Goal: Transaction & Acquisition: Book appointment/travel/reservation

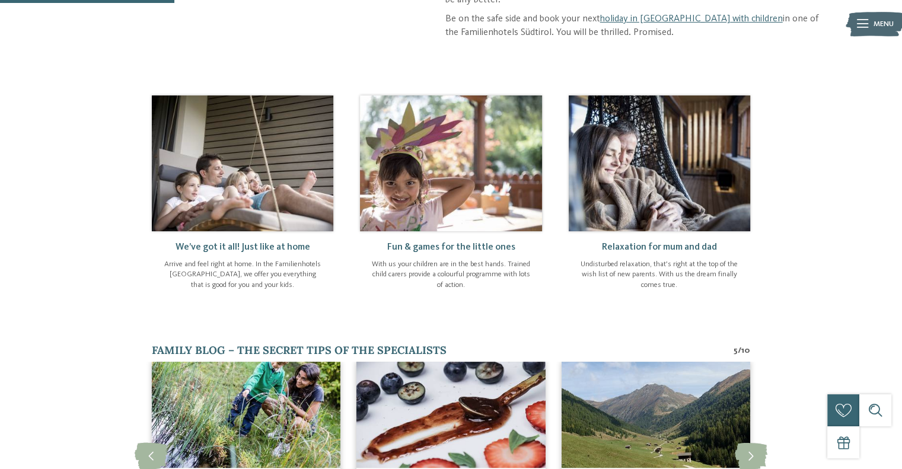
scroll to position [415, 0]
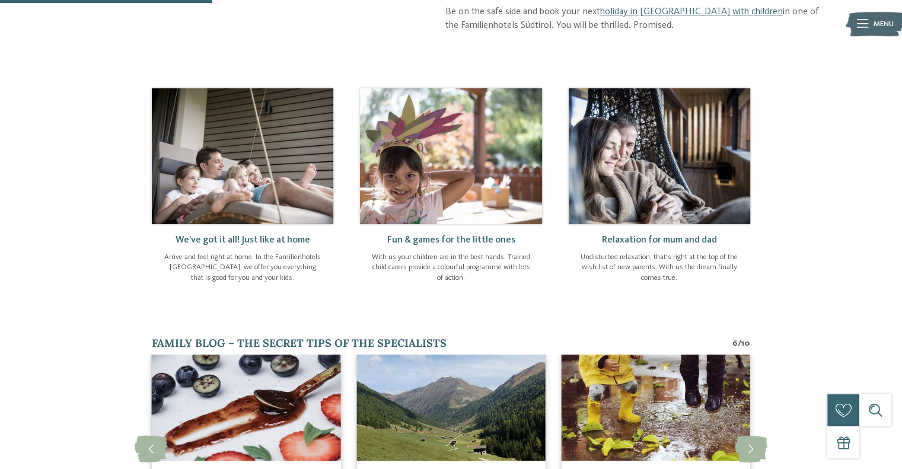
click at [453, 156] on img at bounding box center [451, 156] width 182 height 136
click at [417, 235] on span "Fun & games for the little ones" at bounding box center [451, 239] width 128 height 9
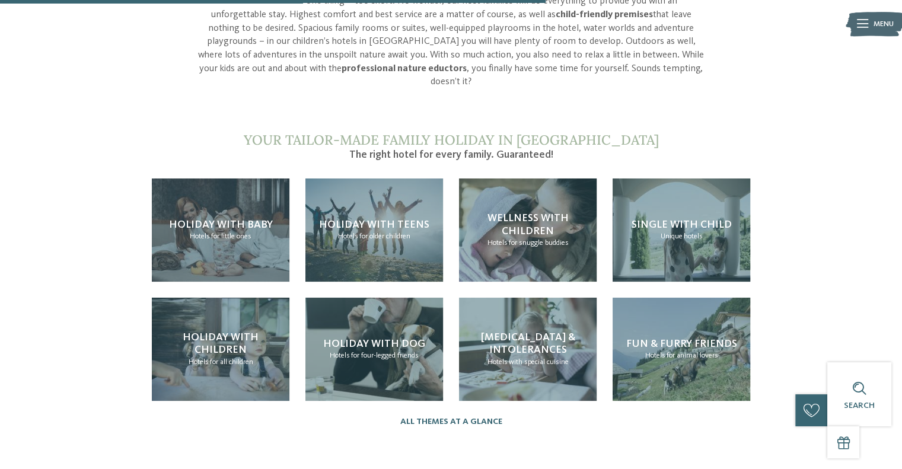
scroll to position [1068, 0]
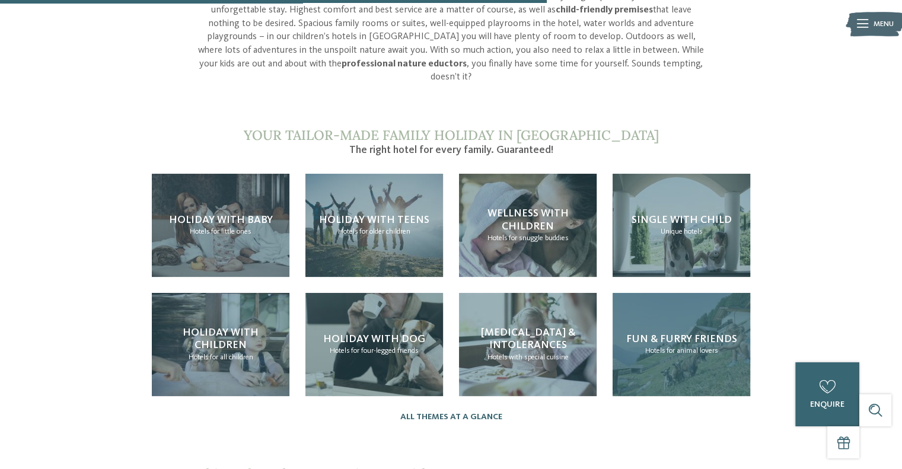
click at [664, 334] on span "Fun & furry friends" at bounding box center [681, 339] width 111 height 11
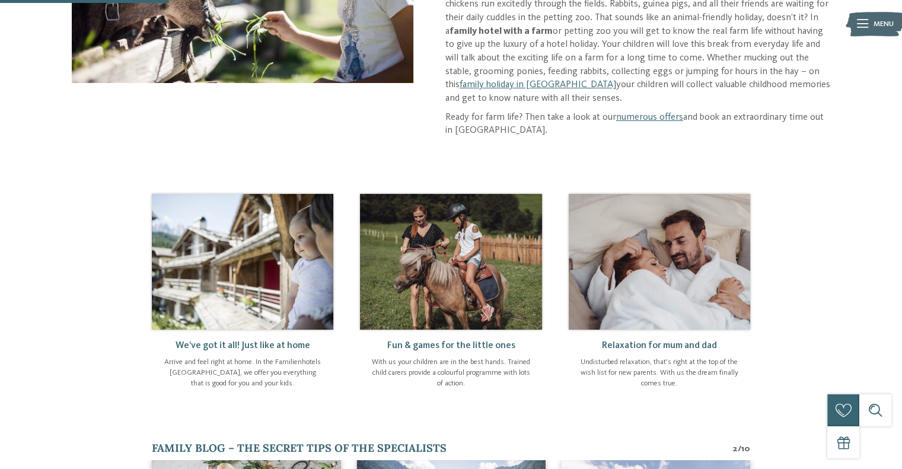
scroll to position [297, 0]
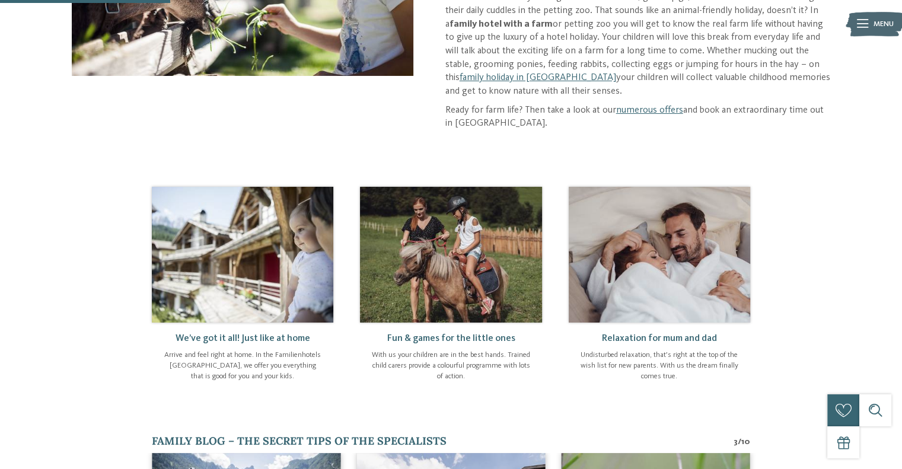
click at [642, 104] on p "Ready for farm life? Then take a look at our numerous offers and book an extrao…" at bounding box center [637, 117] width 385 height 27
click at [645, 113] on link "numerous offers" at bounding box center [649, 110] width 67 height 9
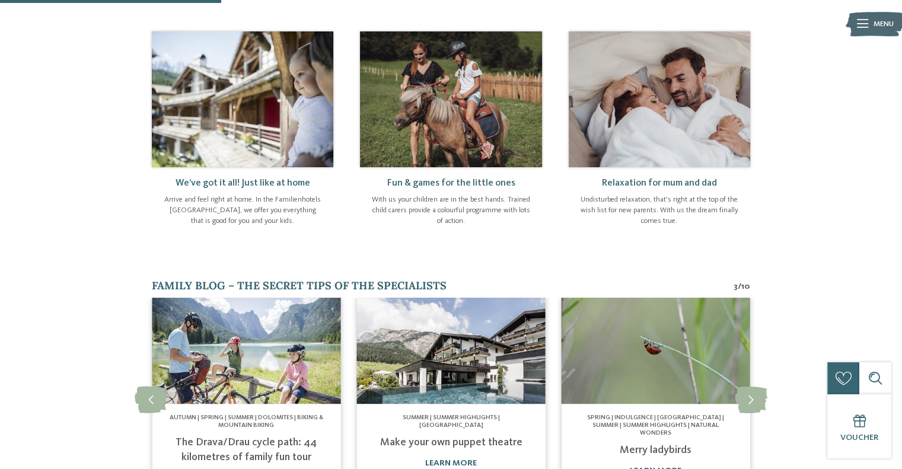
scroll to position [475, 0]
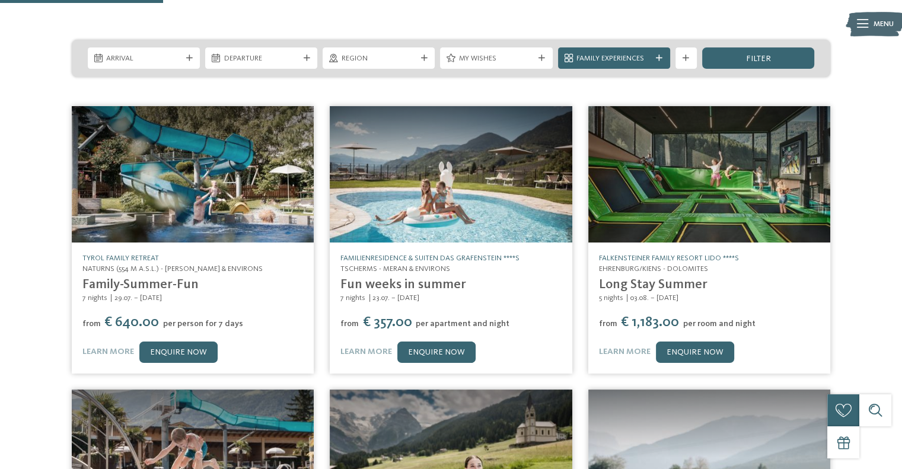
scroll to position [178, 0]
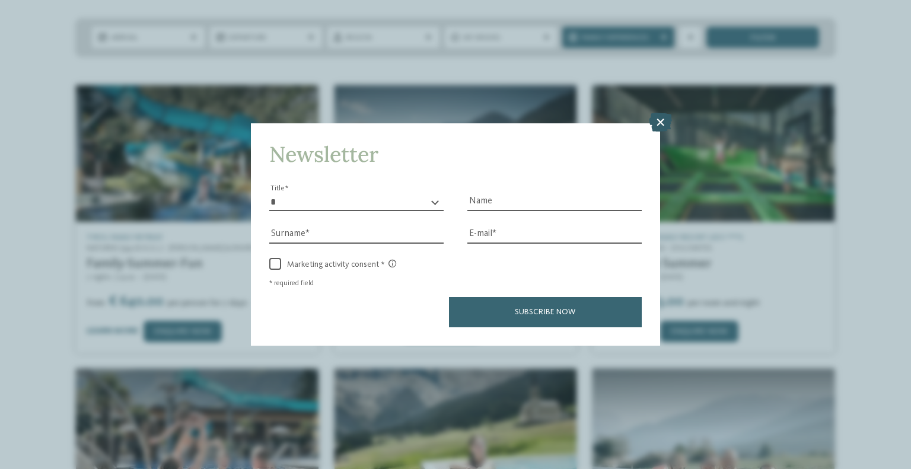
click at [664, 126] on icon at bounding box center [660, 122] width 23 height 19
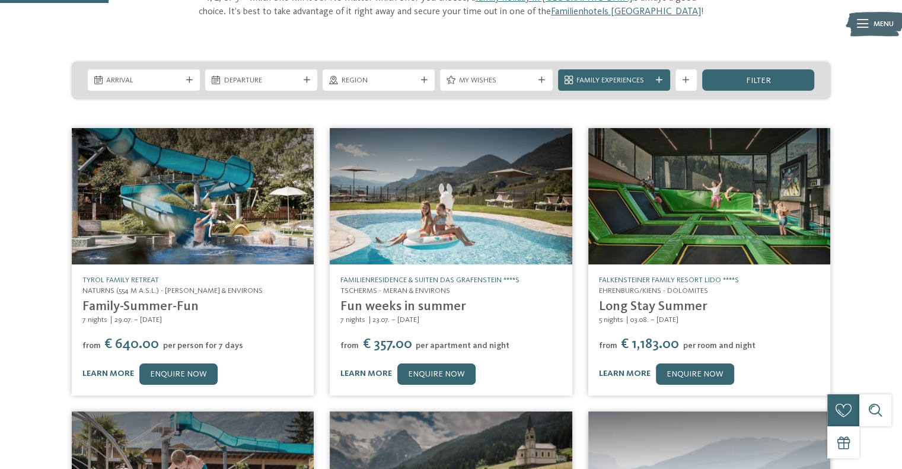
scroll to position [119, 0]
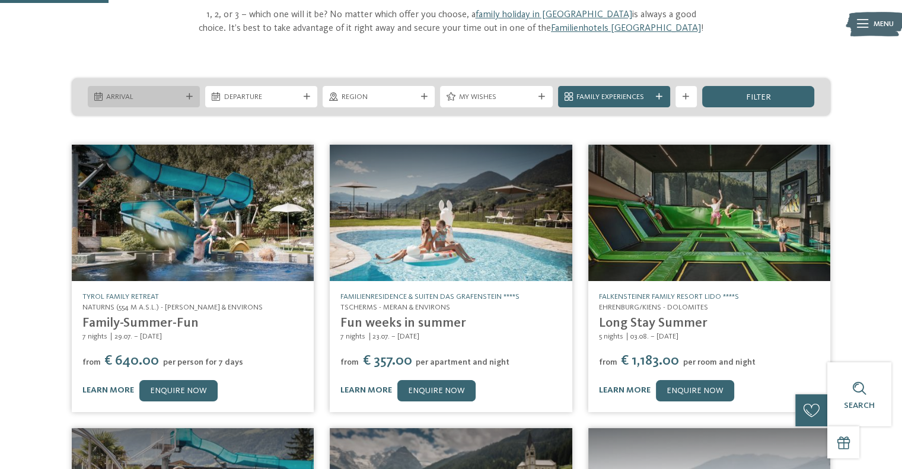
click at [96, 93] on icon at bounding box center [98, 97] width 8 height 8
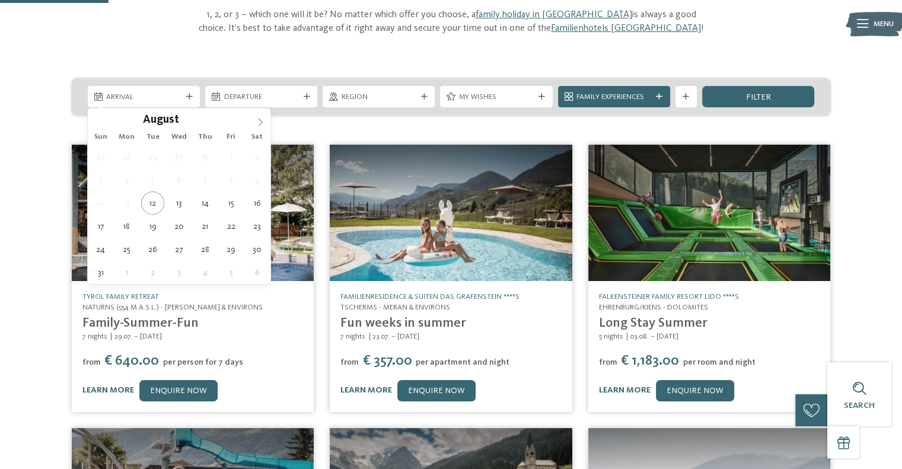
click at [261, 118] on span at bounding box center [260, 119] width 20 height 20
click at [261, 118] on icon at bounding box center [260, 122] width 8 height 8
type div "26.12.2025"
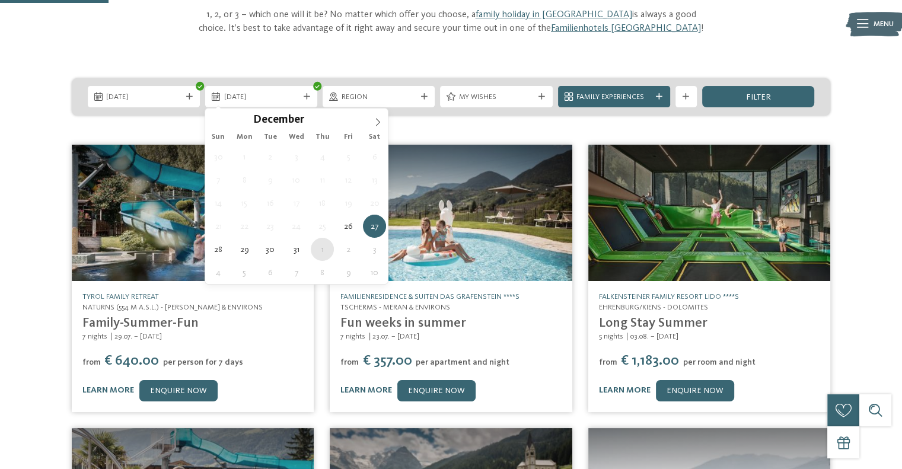
type div "01.01.2026"
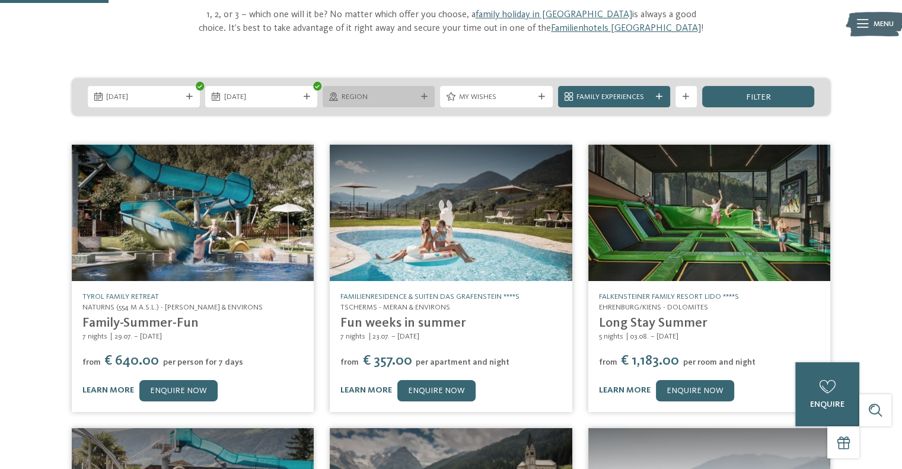
click at [416, 95] on div "Region" at bounding box center [379, 96] width 80 height 11
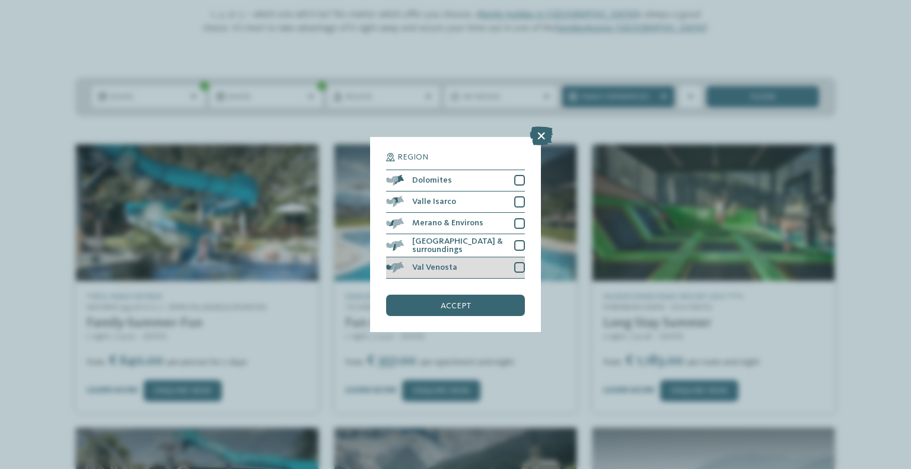
click at [517, 266] on div at bounding box center [519, 267] width 11 height 11
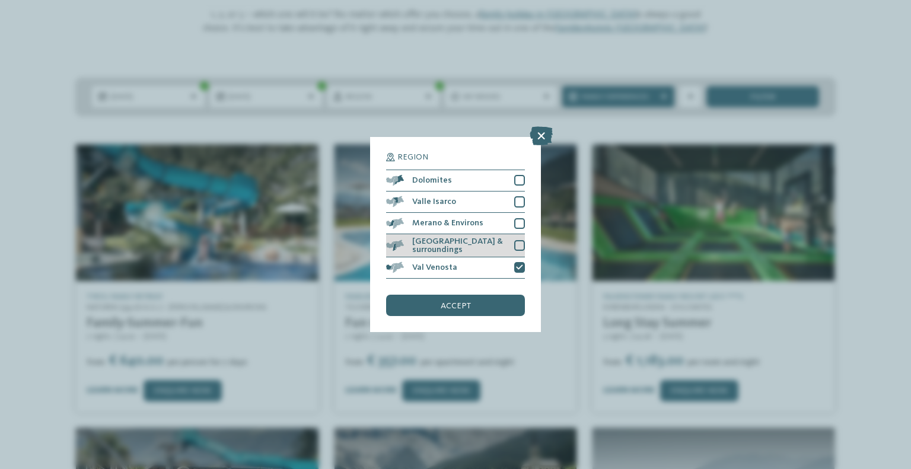
click at [515, 246] on div at bounding box center [519, 245] width 11 height 11
click at [515, 219] on div at bounding box center [519, 223] width 11 height 11
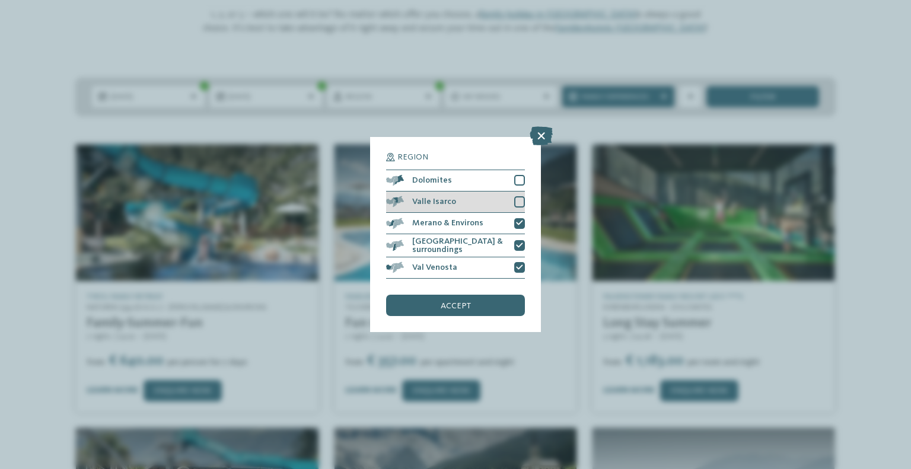
click at [517, 208] on div "Valle Isarco" at bounding box center [455, 202] width 139 height 21
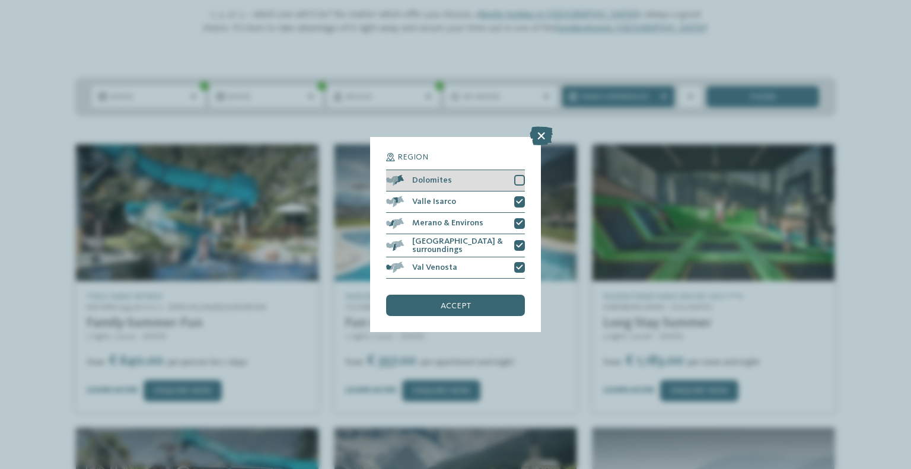
click at [514, 179] on div at bounding box center [519, 180] width 11 height 11
click at [472, 304] on div "accept" at bounding box center [455, 305] width 139 height 21
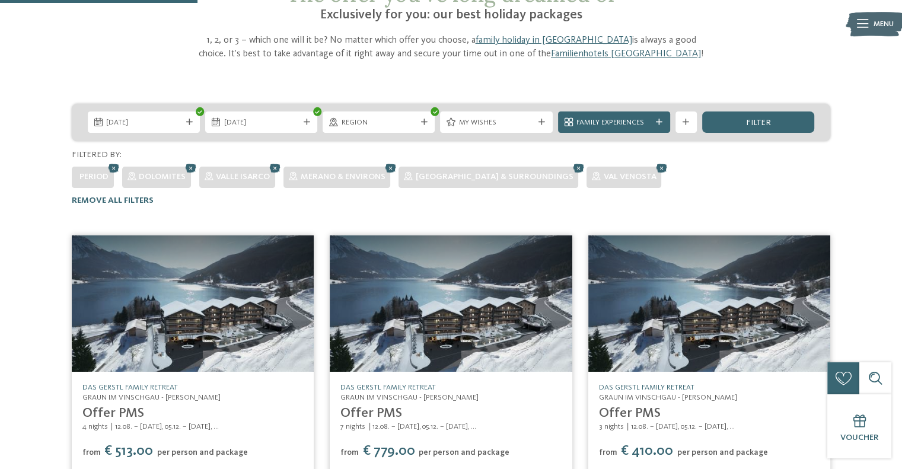
scroll to position [0, 0]
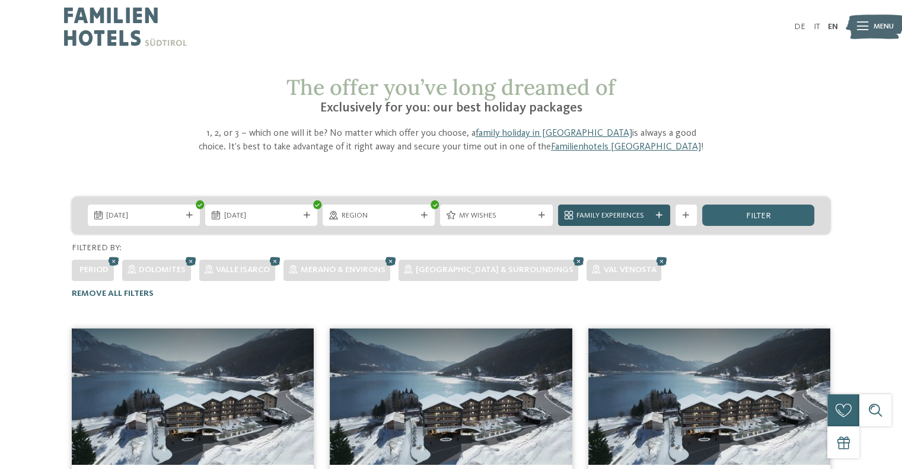
click at [629, 217] on span "Family Experiences" at bounding box center [614, 216] width 75 height 11
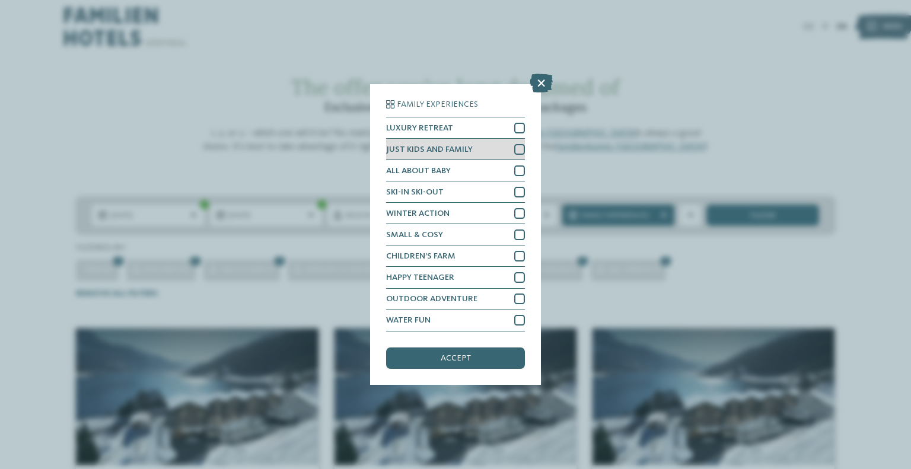
click at [523, 149] on div at bounding box center [519, 149] width 11 height 11
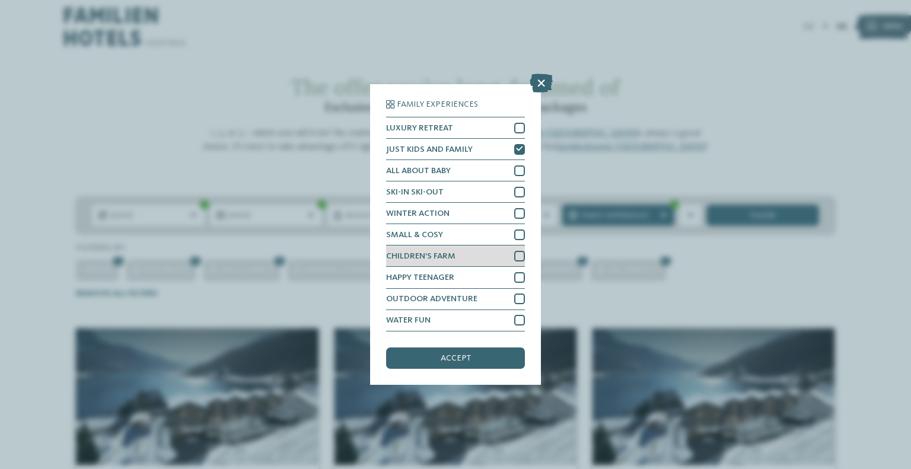
click at [523, 254] on div at bounding box center [519, 256] width 11 height 11
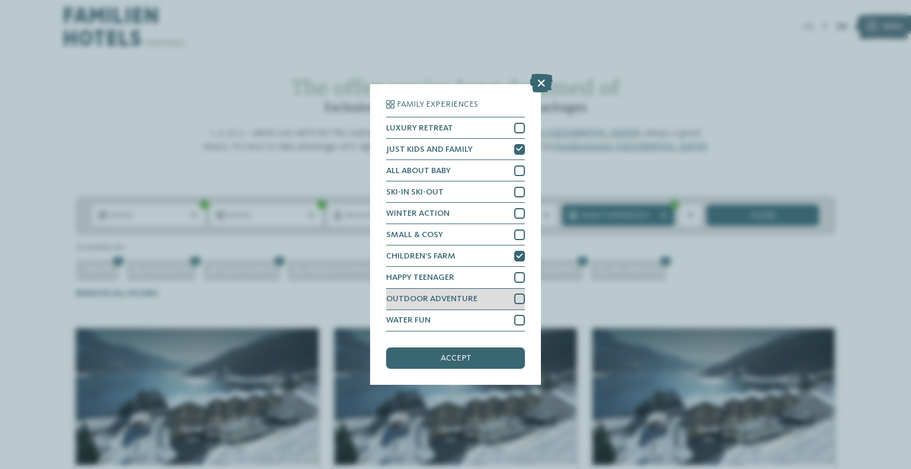
click at [517, 296] on div at bounding box center [519, 299] width 11 height 11
click at [521, 319] on div at bounding box center [519, 320] width 11 height 11
click at [467, 361] on span "accept" at bounding box center [456, 358] width 30 height 8
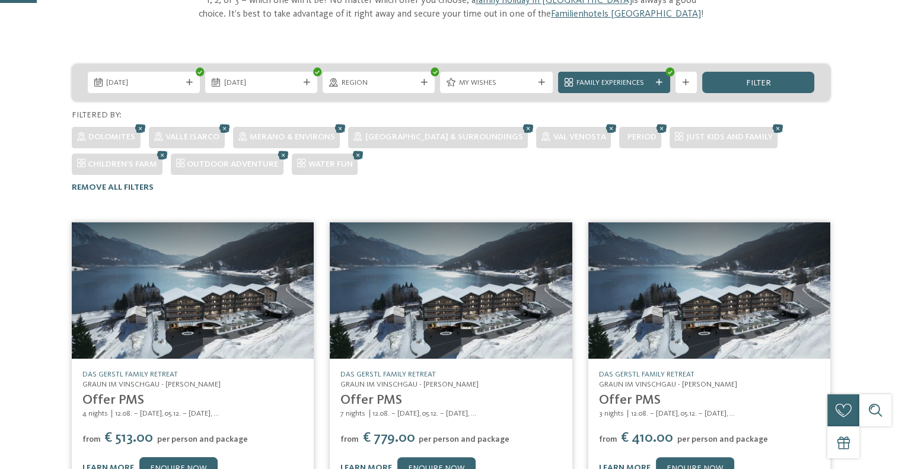
scroll to position [44, 0]
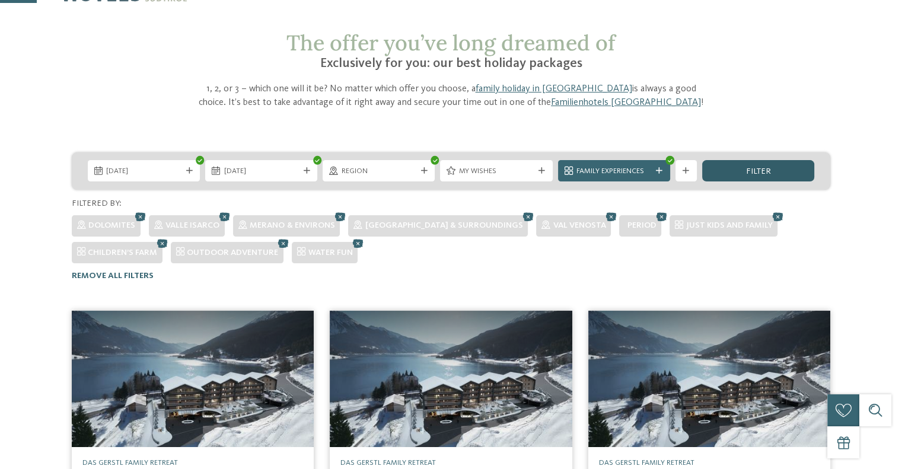
click at [734, 168] on div "filter" at bounding box center [758, 170] width 112 height 21
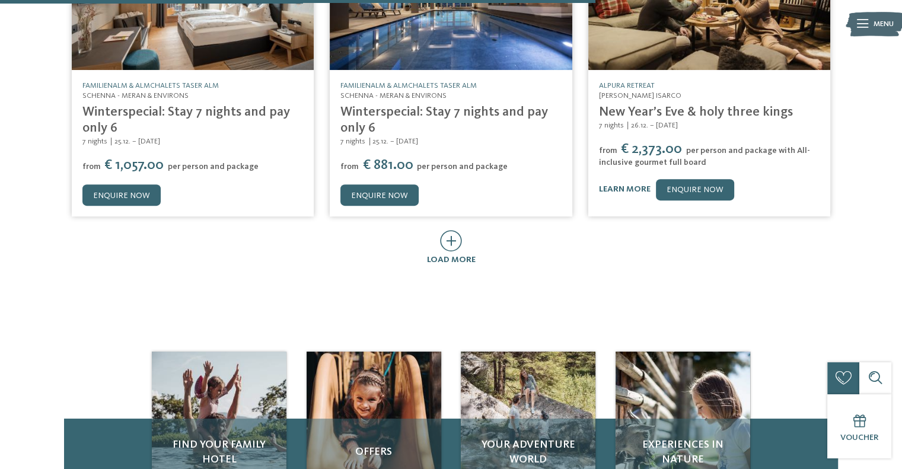
scroll to position [756, 0]
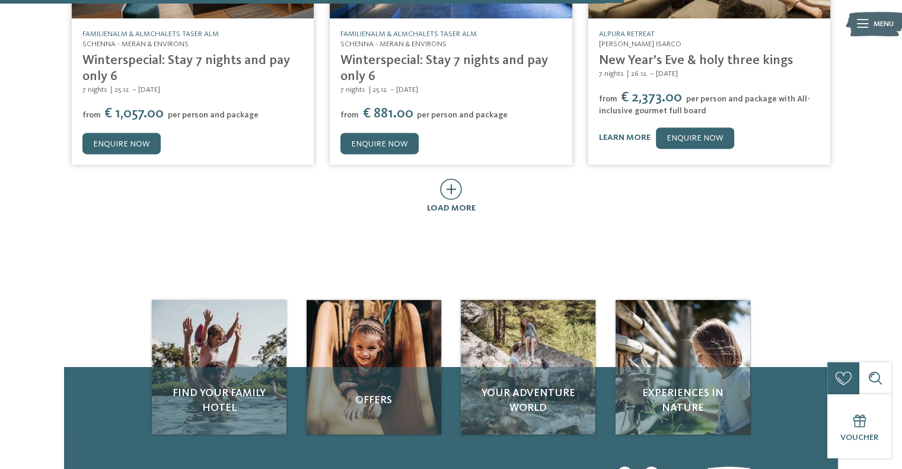
click at [446, 190] on icon at bounding box center [451, 189] width 22 height 21
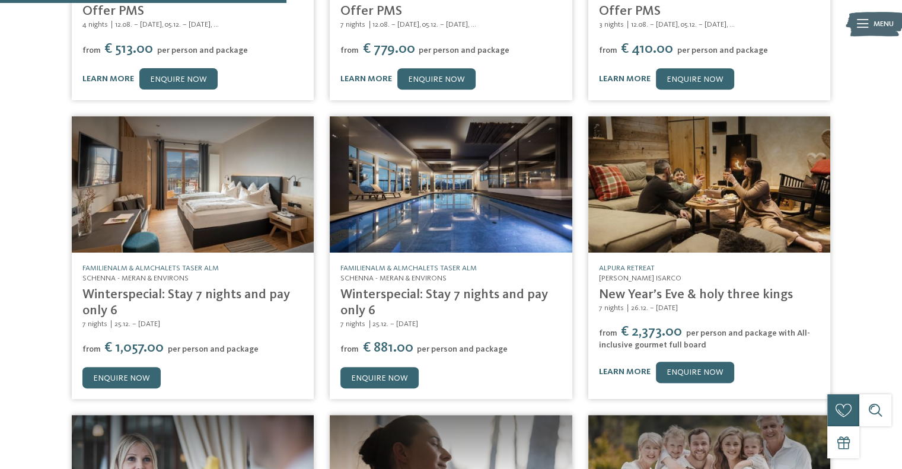
scroll to position [519, 0]
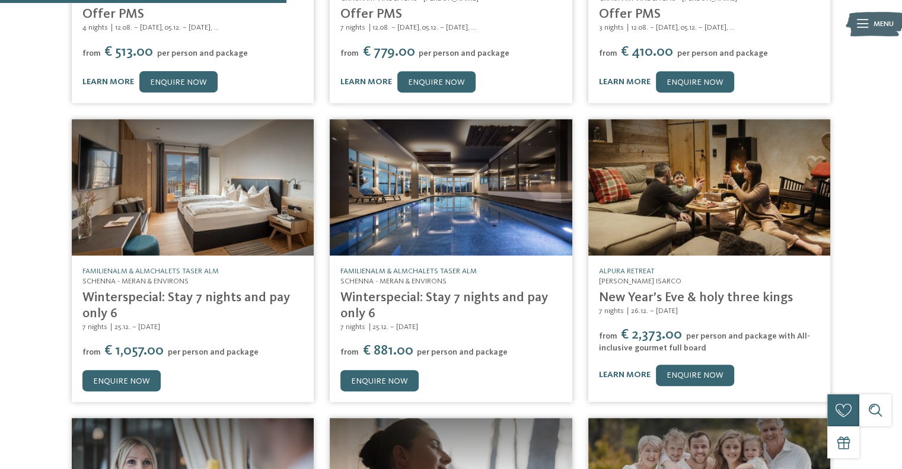
click at [375, 270] on link "Familienalm & Almchalets Taser Alm" at bounding box center [408, 272] width 136 height 8
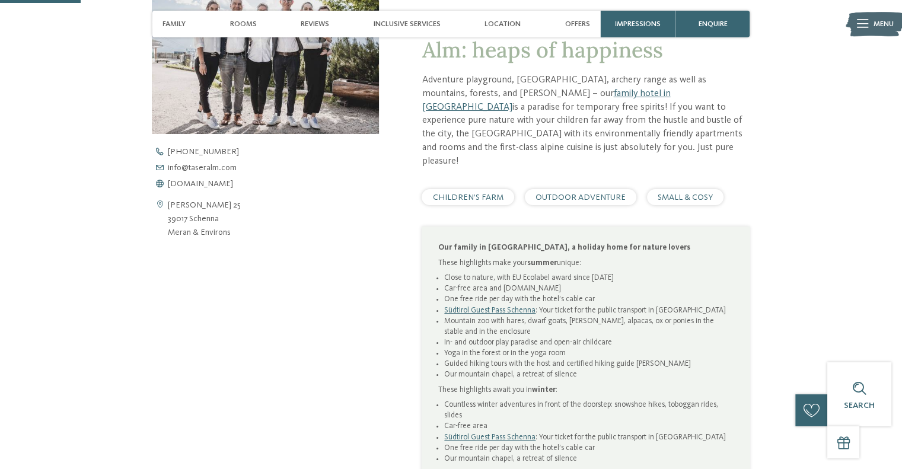
scroll to position [415, 0]
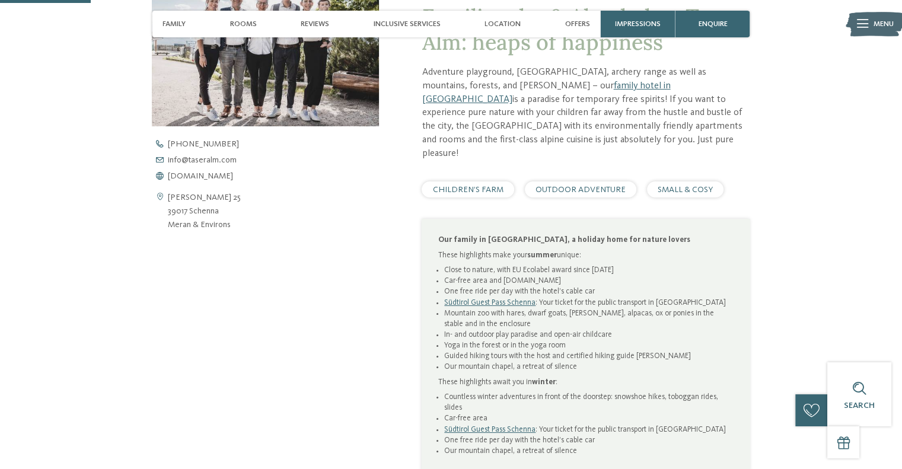
click at [483, 186] on span "CHILDREN’S FARM" at bounding box center [468, 190] width 71 height 8
click at [596, 186] on span "OUTDOOR ADVENTURE" at bounding box center [581, 190] width 90 height 8
click at [679, 186] on span "SMALL & COSY" at bounding box center [685, 190] width 55 height 8
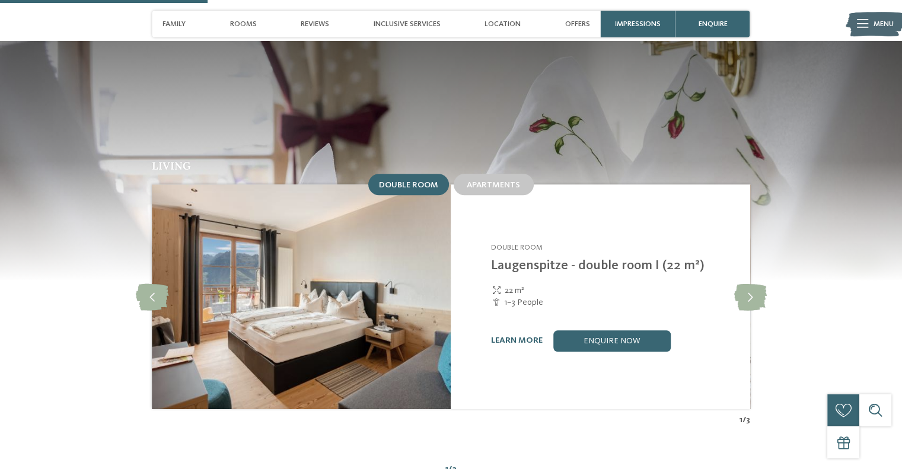
scroll to position [949, 0]
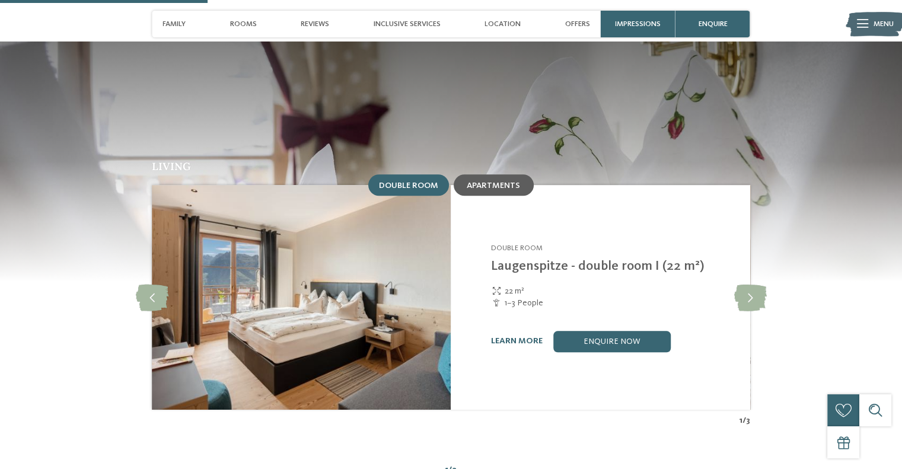
click at [475, 182] on span "Apartments" at bounding box center [493, 186] width 53 height 8
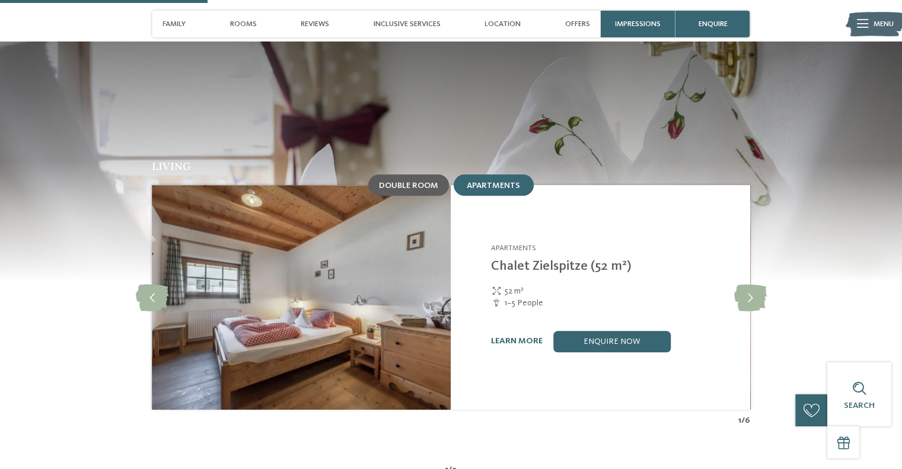
click at [406, 182] on span "Double room" at bounding box center [408, 186] width 59 height 8
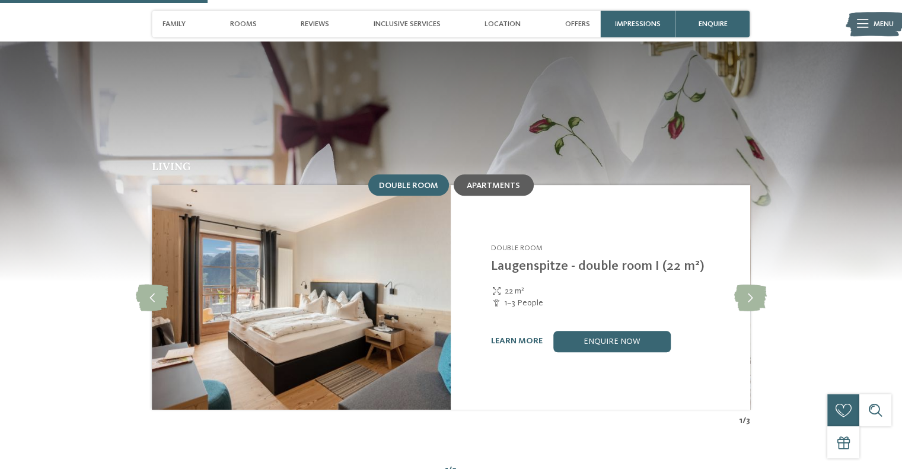
click at [494, 182] on span "Apartments" at bounding box center [493, 186] width 53 height 8
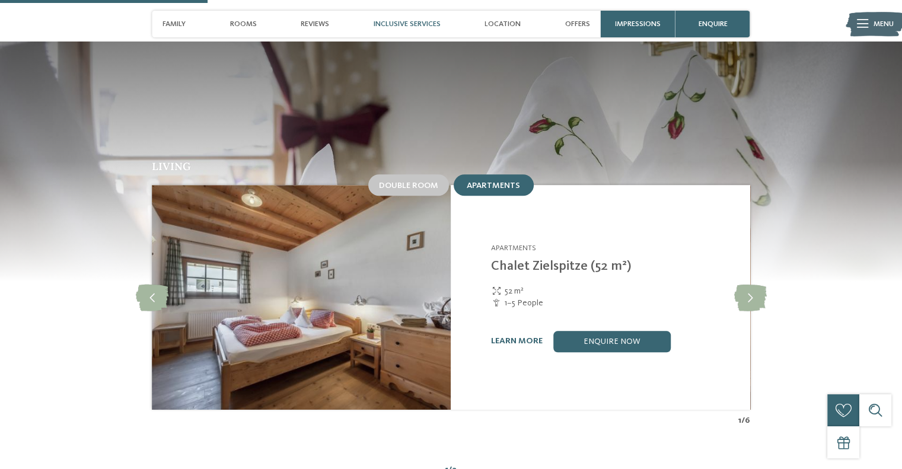
click at [429, 24] on span "Inclusive services" at bounding box center [407, 24] width 67 height 9
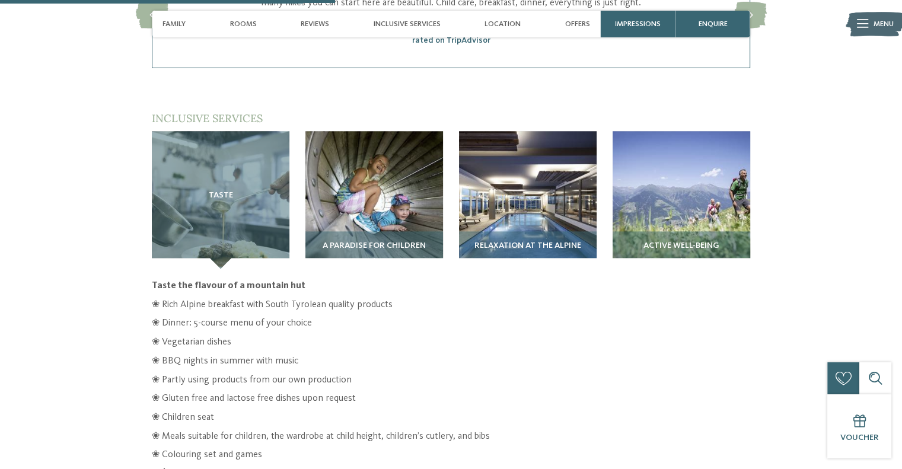
scroll to position [1431, 0]
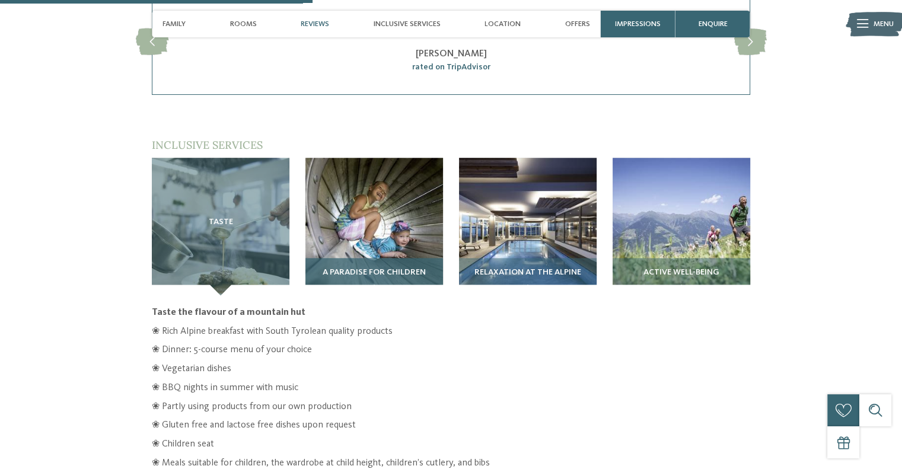
click at [367, 227] on img at bounding box center [374, 227] width 138 height 138
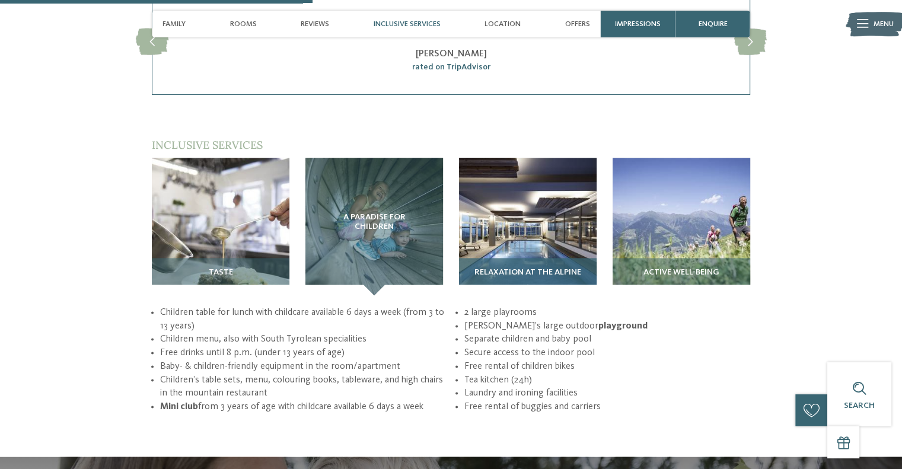
click at [503, 186] on img at bounding box center [528, 227] width 138 height 138
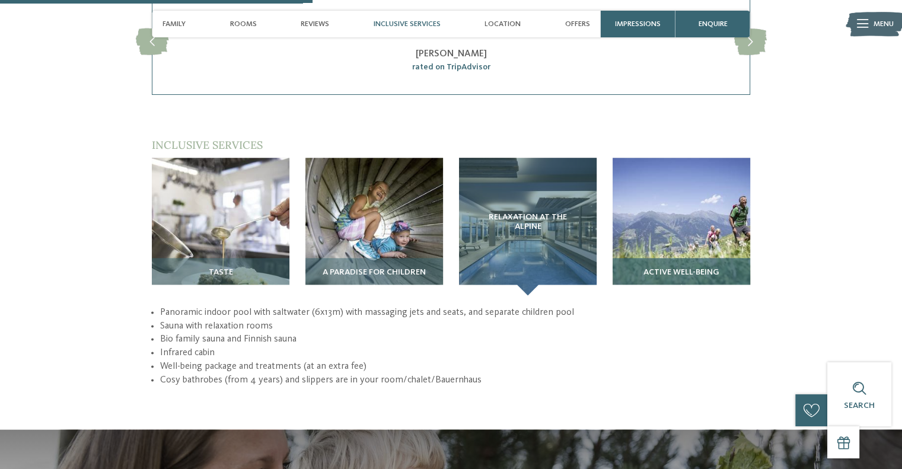
click at [706, 210] on img at bounding box center [682, 227] width 138 height 138
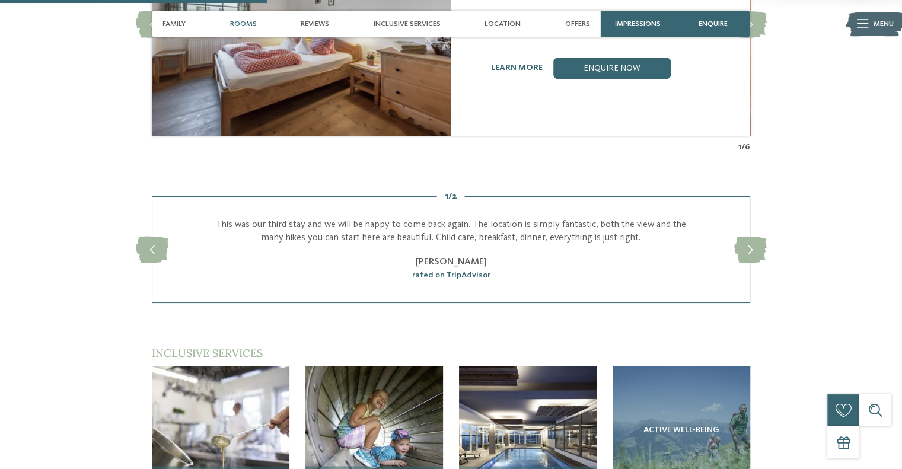
scroll to position [1194, 0]
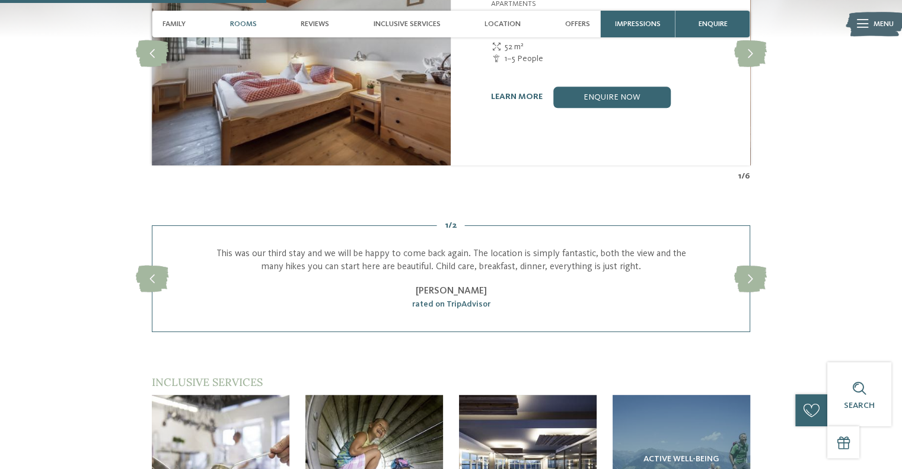
click at [243, 21] on span "Rooms" at bounding box center [243, 24] width 27 height 9
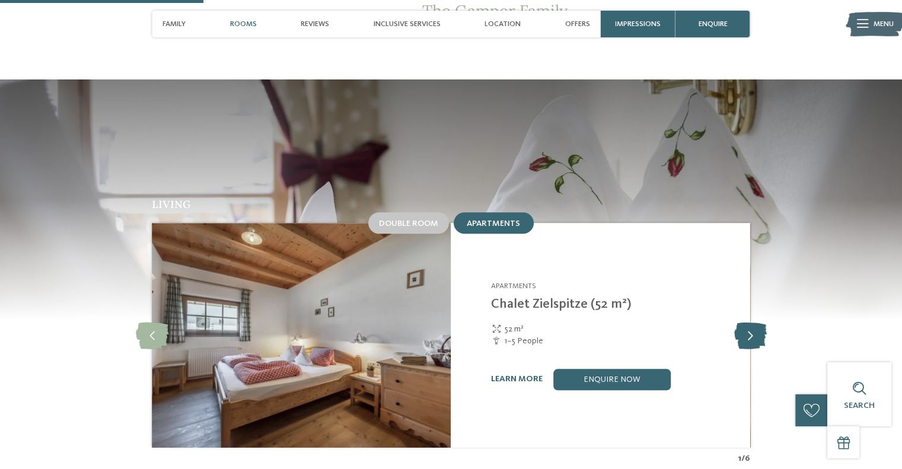
click at [752, 322] on icon at bounding box center [750, 335] width 33 height 27
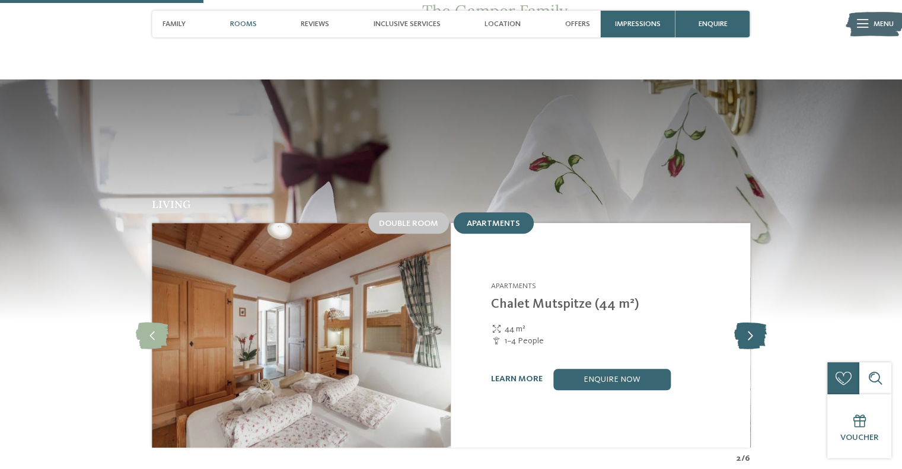
click at [752, 322] on icon at bounding box center [750, 335] width 33 height 27
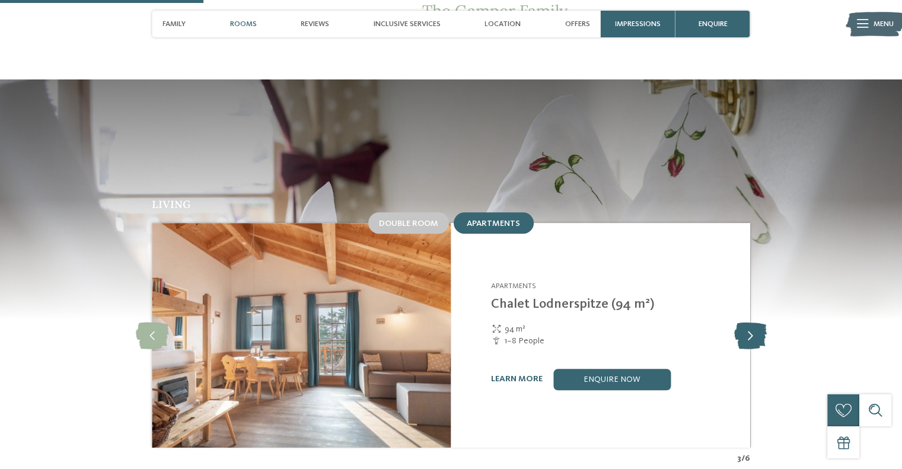
click at [752, 322] on icon at bounding box center [750, 335] width 33 height 27
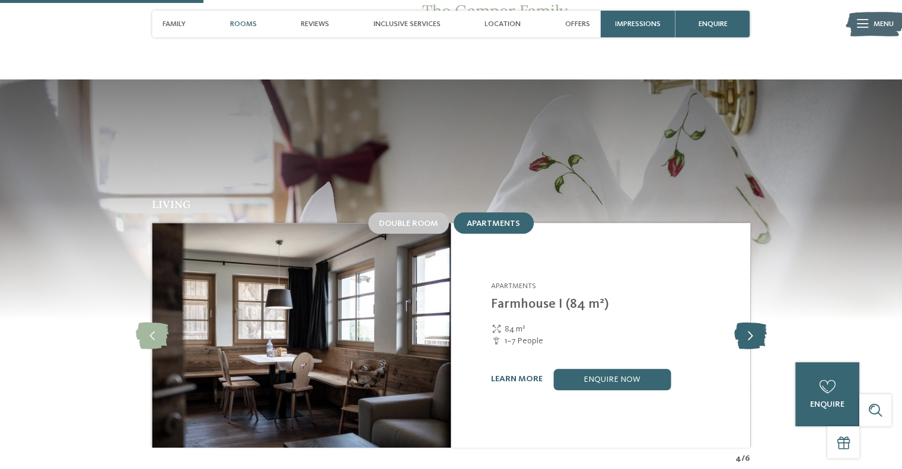
click at [752, 322] on icon at bounding box center [750, 335] width 33 height 27
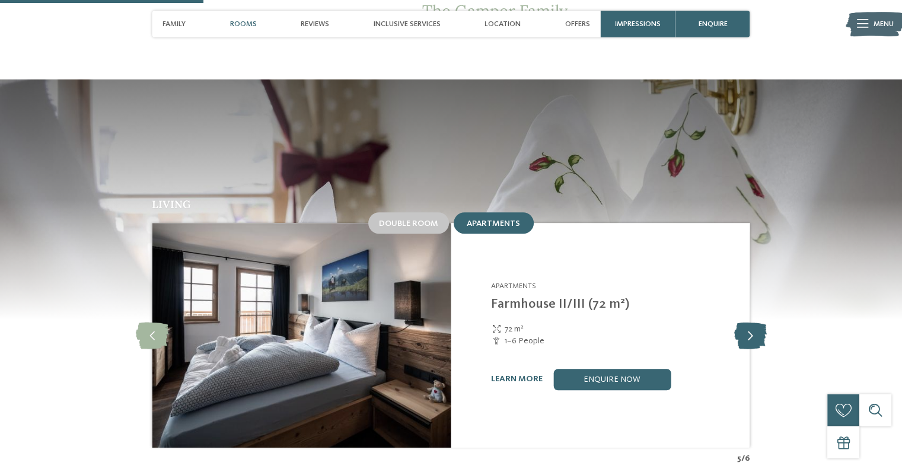
click at [752, 322] on icon at bounding box center [750, 335] width 33 height 27
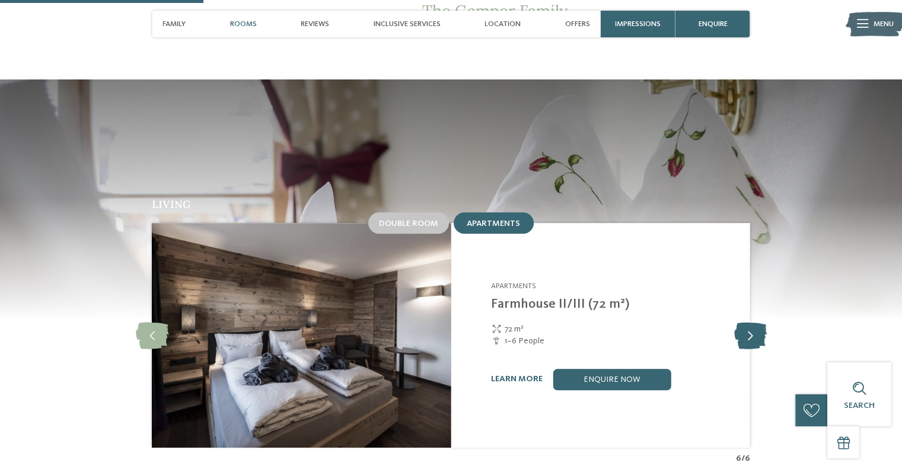
click at [752, 322] on icon at bounding box center [750, 335] width 33 height 27
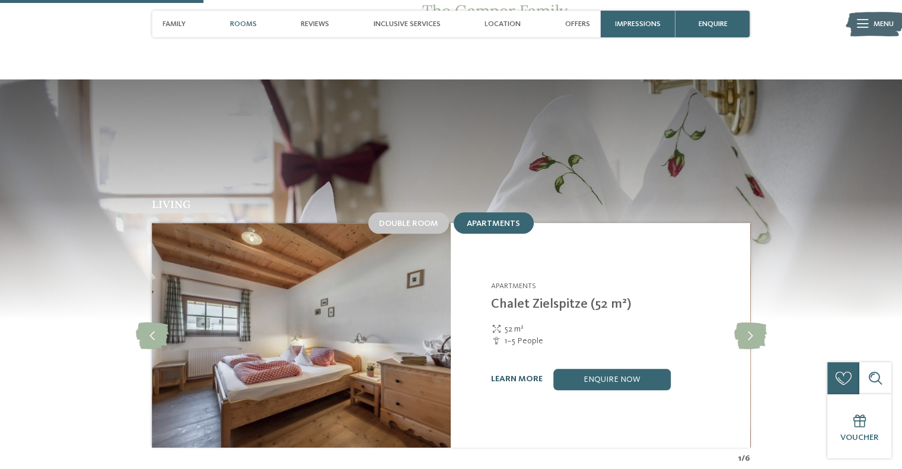
click at [530, 375] on link "learn more" at bounding box center [517, 379] width 52 height 8
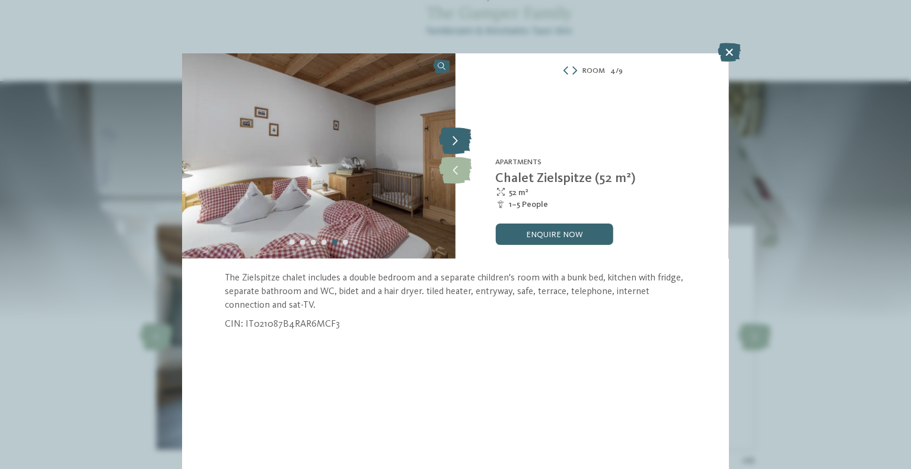
click at [459, 148] on icon at bounding box center [455, 141] width 33 height 27
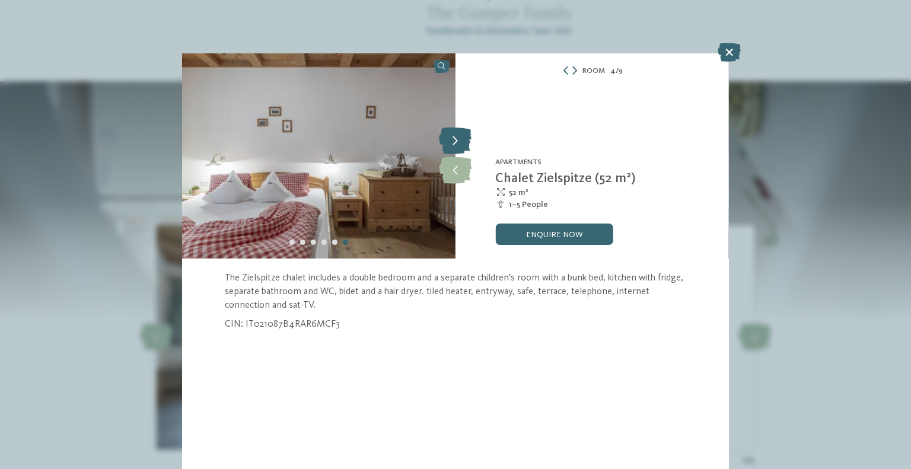
click at [459, 148] on icon at bounding box center [455, 141] width 33 height 27
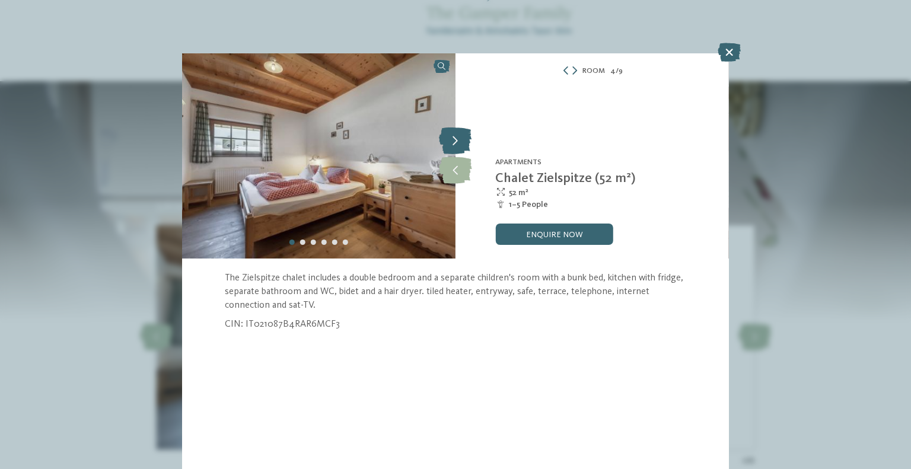
click at [459, 148] on icon at bounding box center [455, 141] width 33 height 27
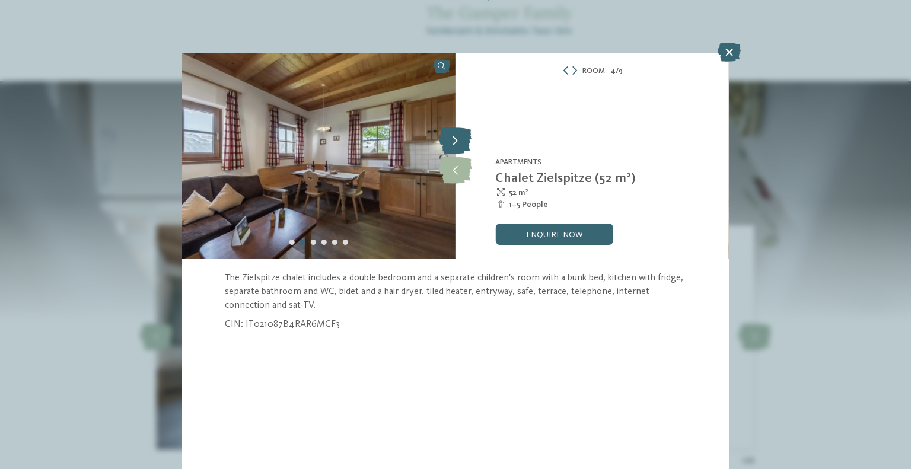
click at [459, 148] on icon at bounding box center [455, 141] width 33 height 27
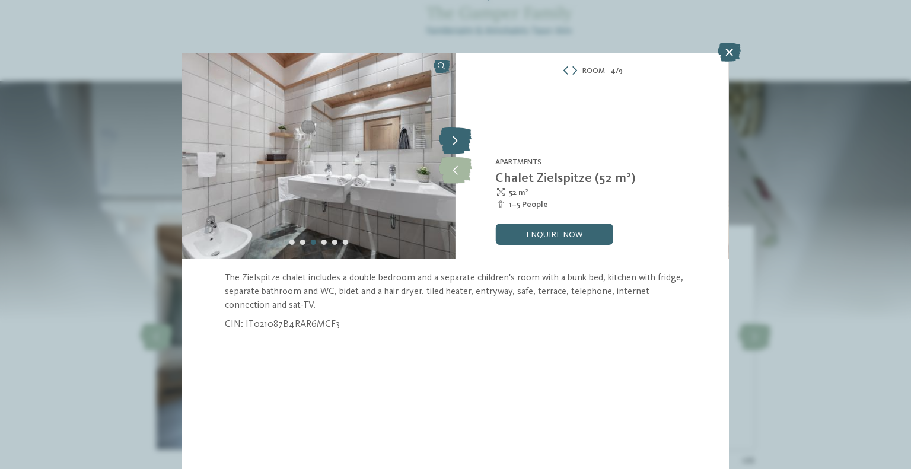
click at [459, 148] on icon at bounding box center [455, 141] width 33 height 27
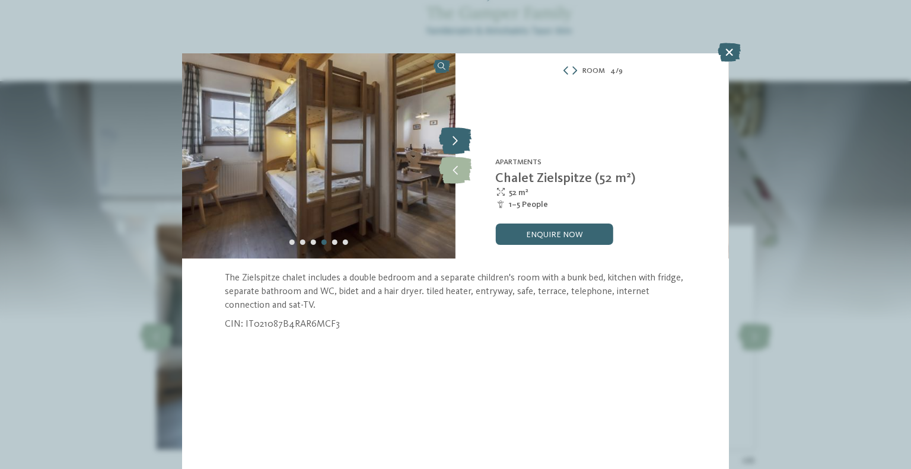
click at [459, 148] on icon at bounding box center [455, 141] width 33 height 27
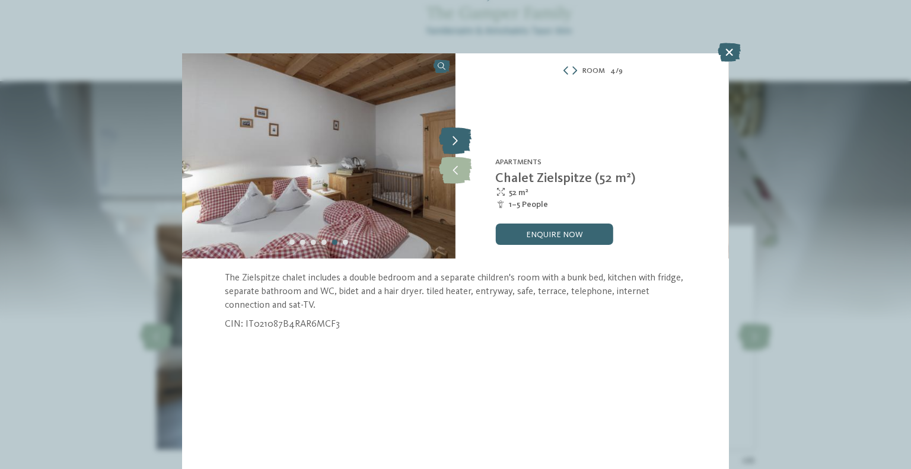
click at [459, 148] on icon at bounding box center [455, 141] width 33 height 27
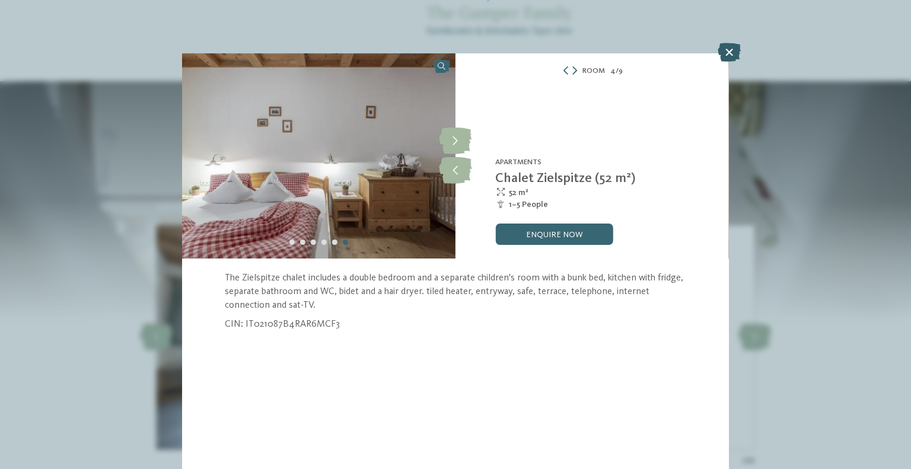
click at [728, 61] on icon at bounding box center [729, 52] width 23 height 19
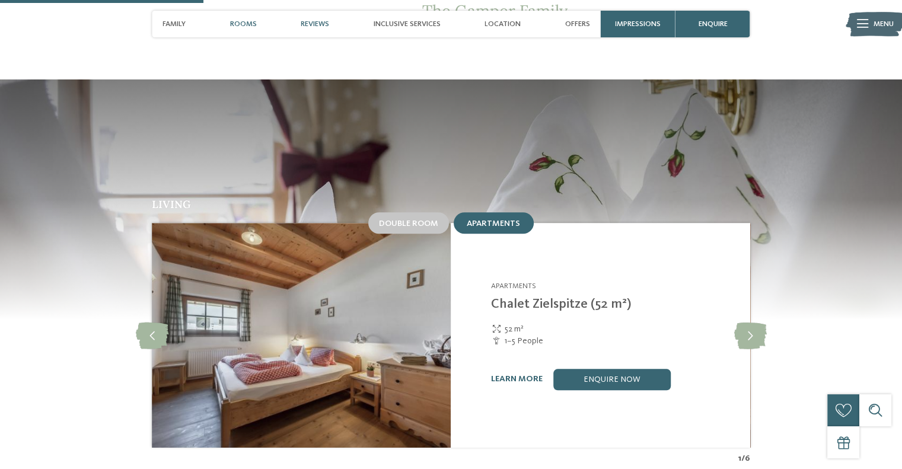
click at [314, 24] on span "Reviews" at bounding box center [315, 24] width 28 height 9
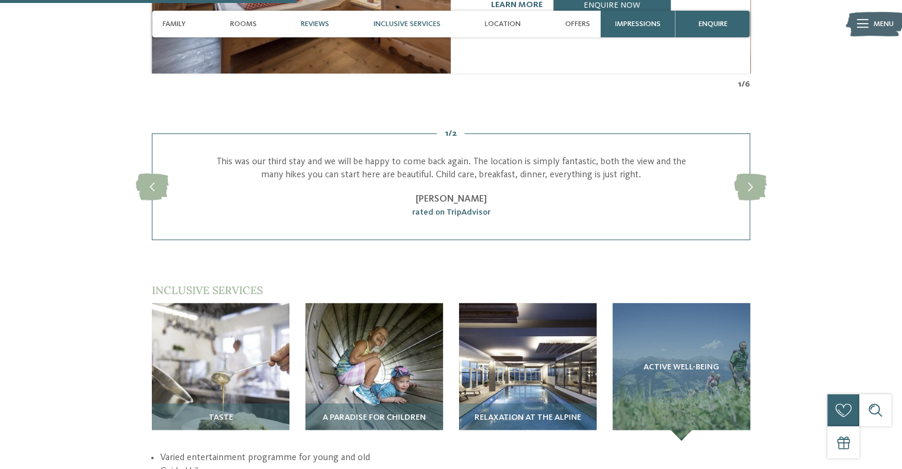
scroll to position [1340, 0]
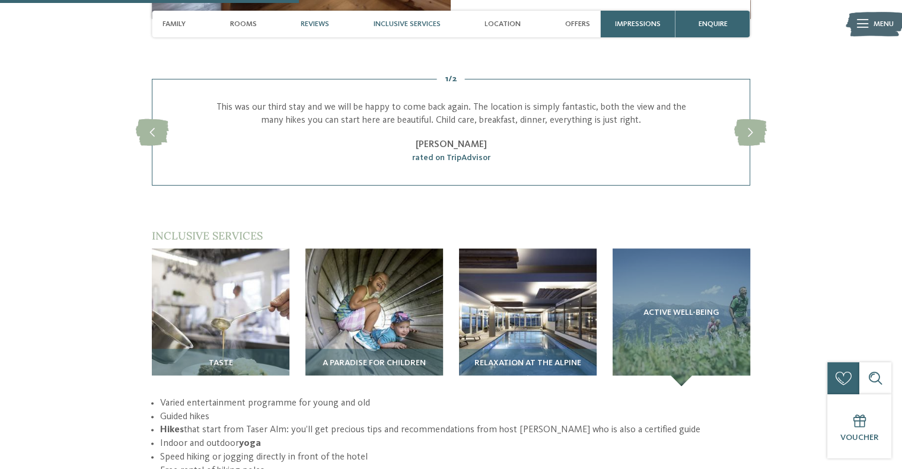
click at [399, 23] on span "Inclusive services" at bounding box center [407, 24] width 67 height 9
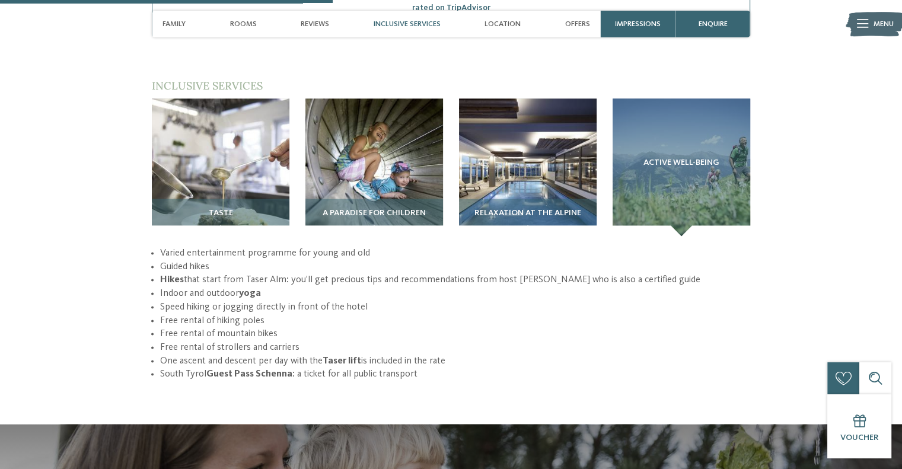
scroll to position [1490, 0]
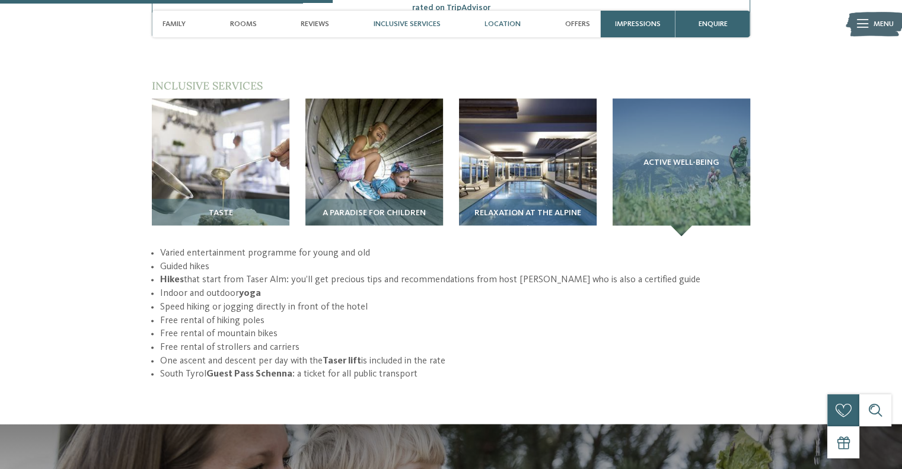
click at [498, 21] on span "Location" at bounding box center [503, 24] width 36 height 9
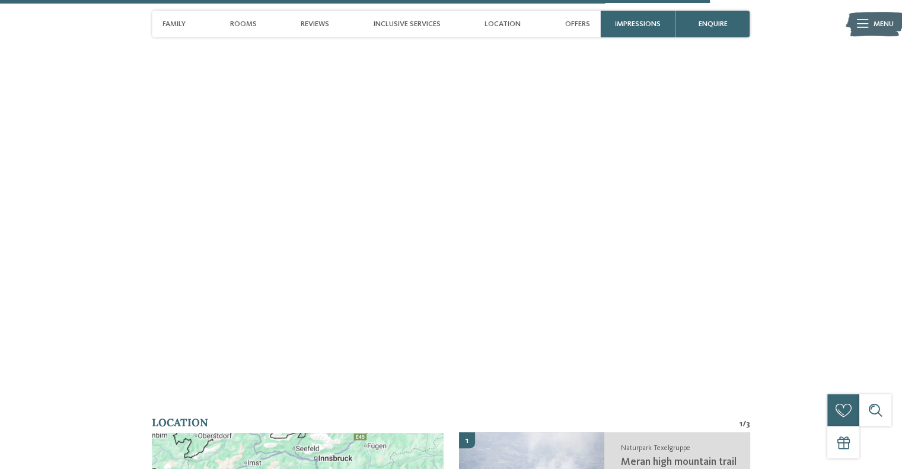
scroll to position [3182, 0]
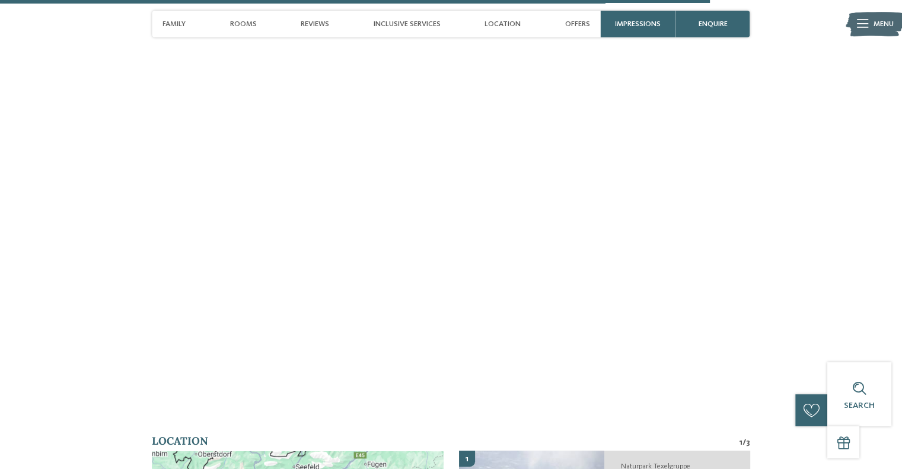
click at [581, 20] on span "Offers" at bounding box center [577, 24] width 25 height 9
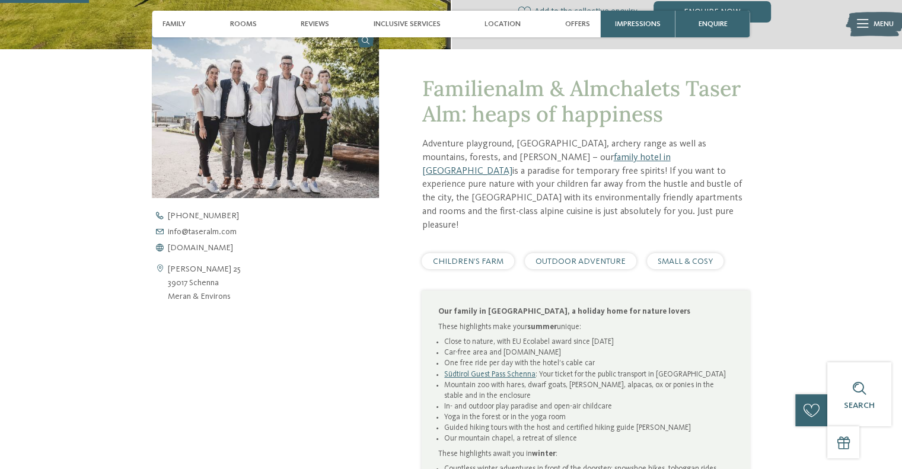
scroll to position [235, 0]
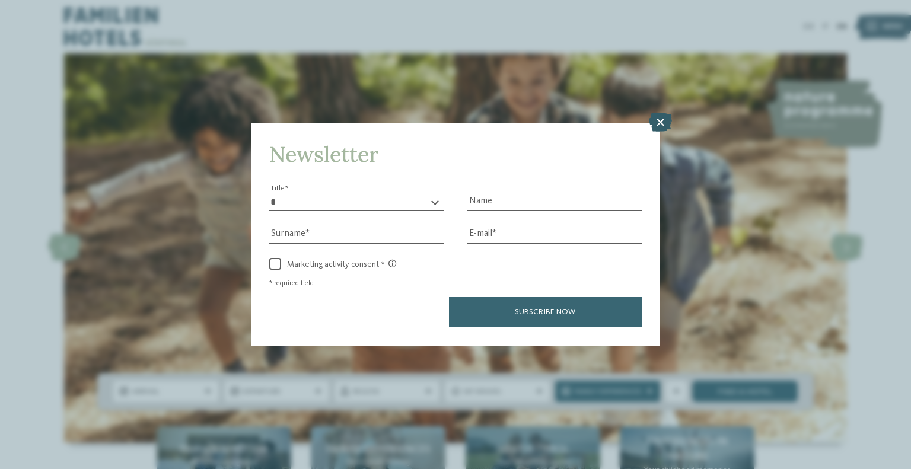
click at [661, 119] on icon at bounding box center [660, 122] width 23 height 19
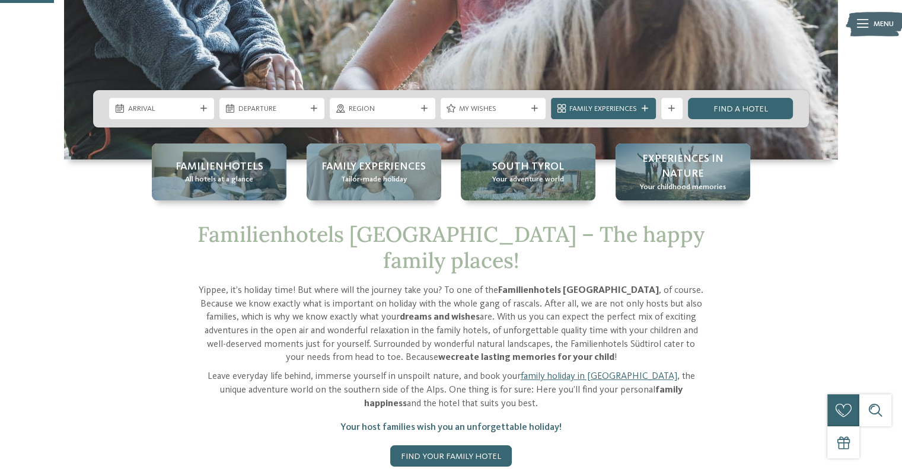
scroll to position [297, 0]
